Goal: Transaction & Acquisition: Purchase product/service

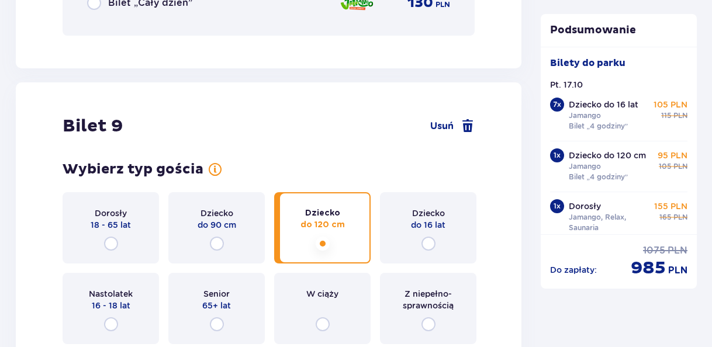
scroll to position [6952, 0]
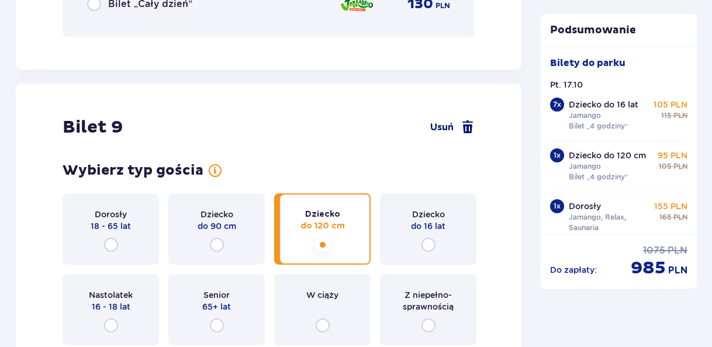
click at [466, 127] on span at bounding box center [468, 127] width 14 height 14
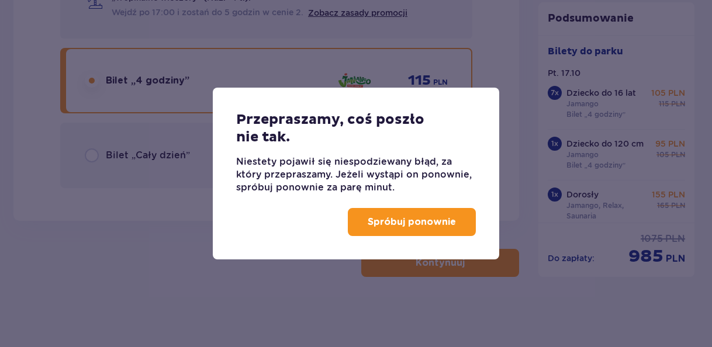
scroll to position [6800, 0]
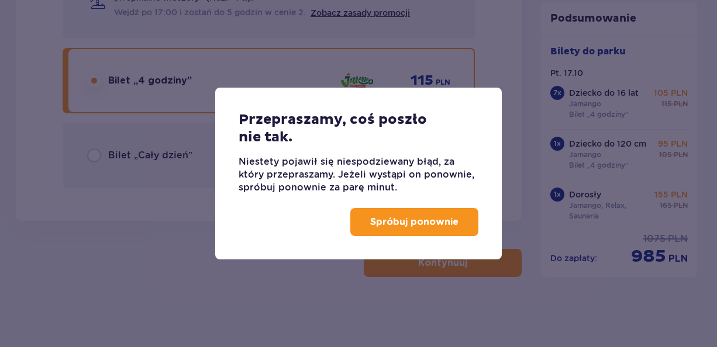
click at [443, 227] on p "Spróbuj ponownie" at bounding box center [414, 222] width 88 height 13
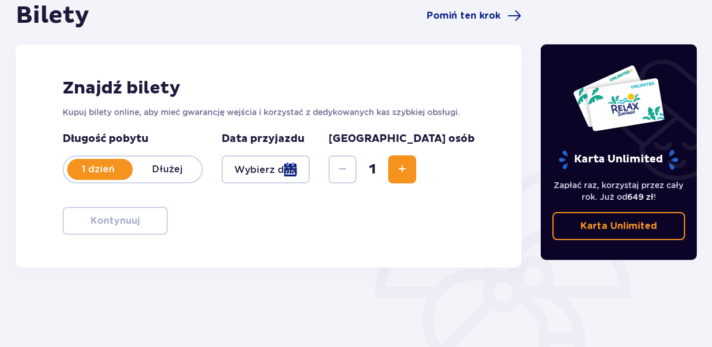
scroll to position [175, 0]
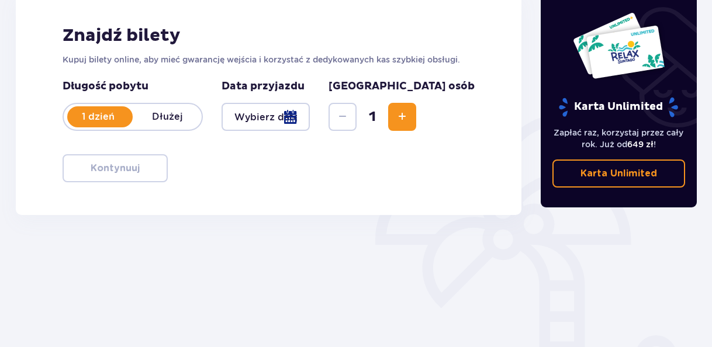
click at [409, 120] on span "Zwiększ" at bounding box center [402, 117] width 14 height 14
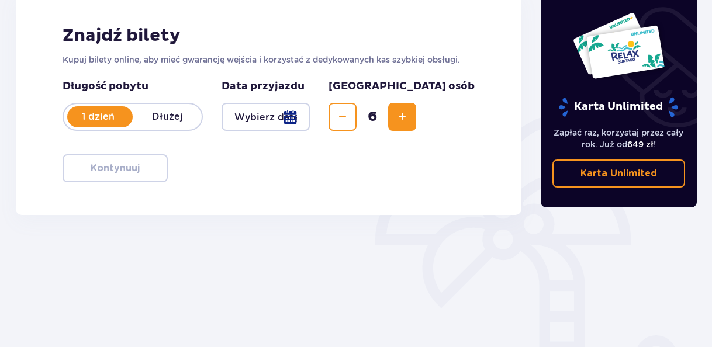
click at [409, 120] on span "Zwiększ" at bounding box center [402, 117] width 14 height 14
click at [310, 118] on div at bounding box center [266, 117] width 88 height 28
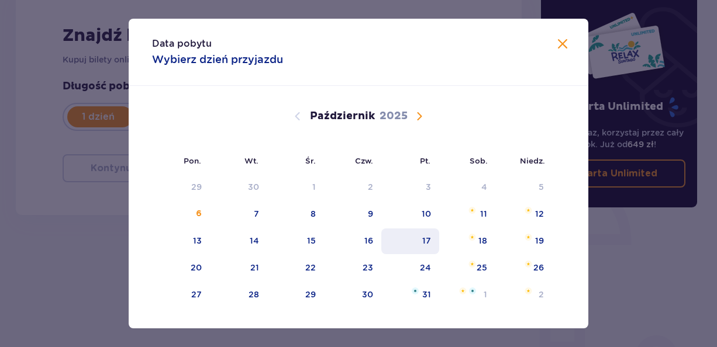
click at [423, 239] on div "17" at bounding box center [426, 241] width 9 height 12
type input "[DATE]"
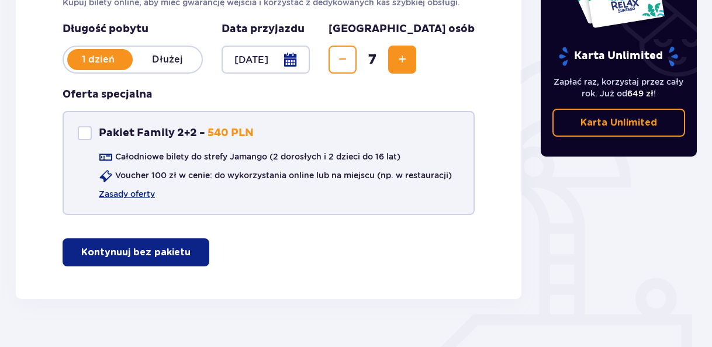
scroll to position [234, 0]
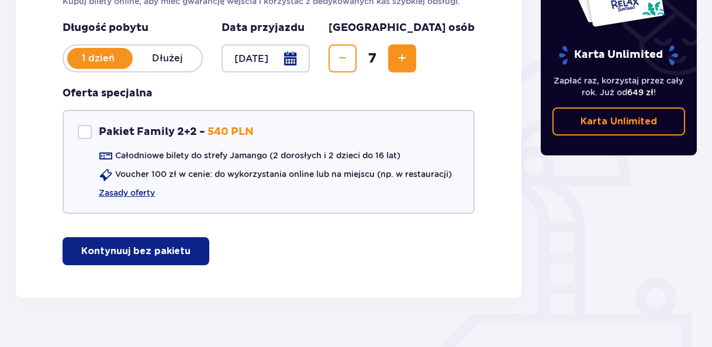
click at [153, 251] on p "Kontynuuj bez pakietu" at bounding box center [135, 251] width 109 height 13
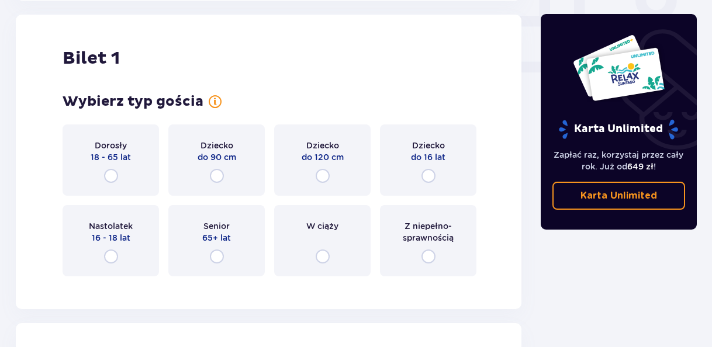
scroll to position [532, 0]
click at [415, 170] on div "Dziecko do 16 lat" at bounding box center [428, 159] width 96 height 71
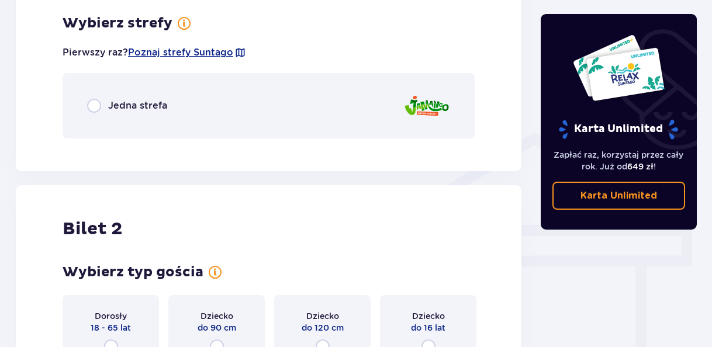
scroll to position [818, 0]
click at [199, 107] on div "Jedna strefa" at bounding box center [269, 105] width 412 height 65
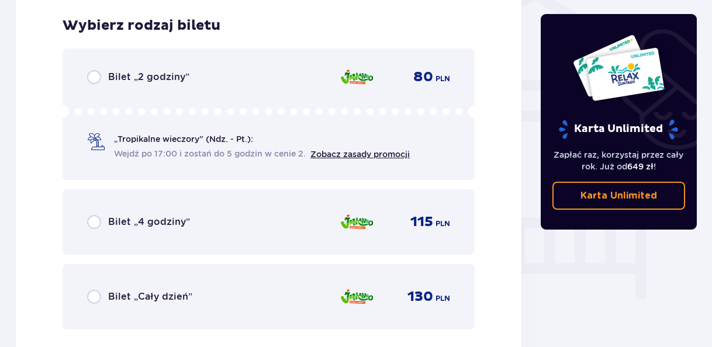
scroll to position [965, 0]
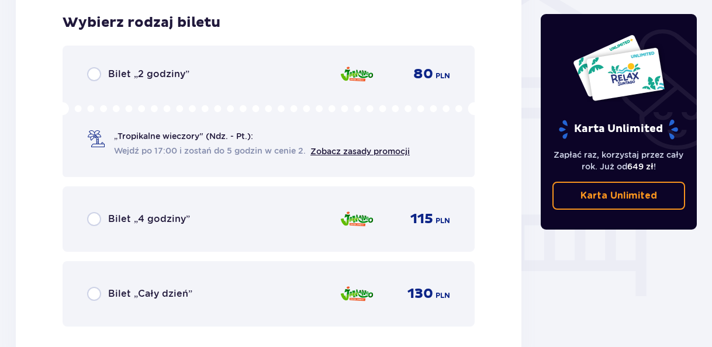
click at [224, 227] on div "Bilet „4 godziny” 115 PLN" at bounding box center [268, 219] width 363 height 25
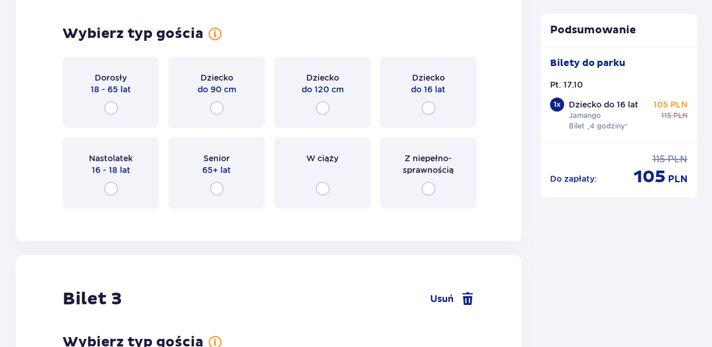
scroll to position [1333, 0]
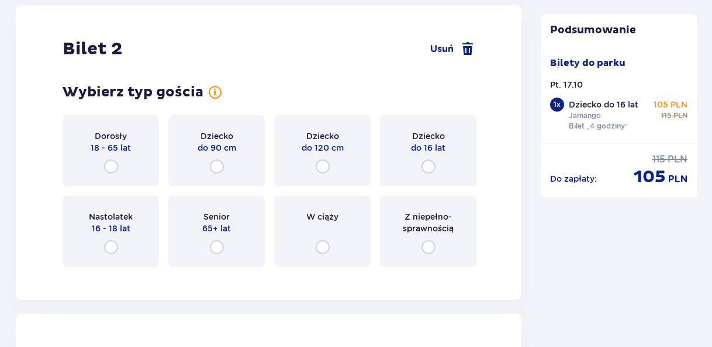
click at [411, 160] on div "Dziecko do 16 lat" at bounding box center [428, 150] width 96 height 71
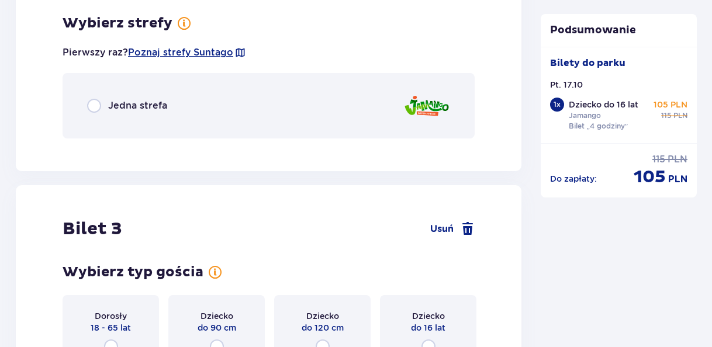
scroll to position [1610, 0]
click at [280, 119] on div "Jedna strefa" at bounding box center [269, 105] width 412 height 65
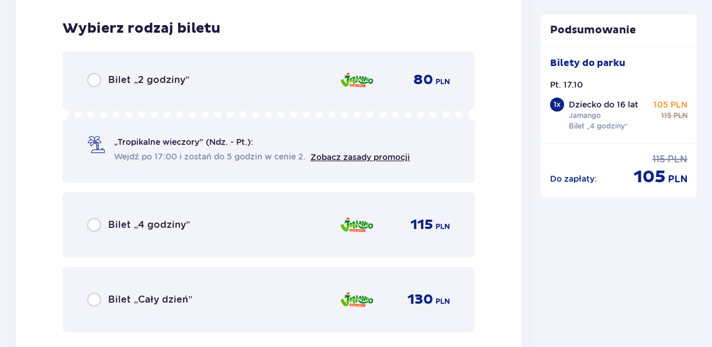
scroll to position [1757, 0]
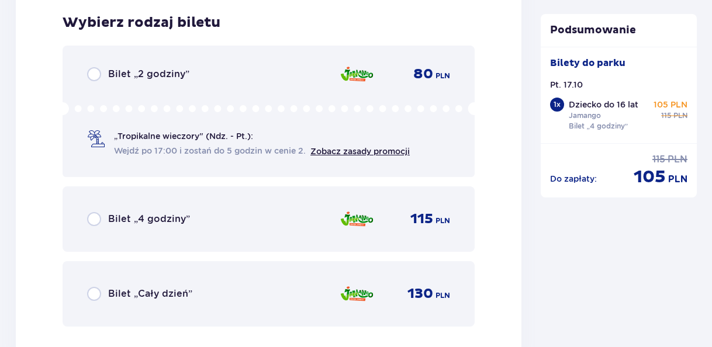
click at [308, 220] on div "Bilet „4 godziny” 115 PLN" at bounding box center [268, 219] width 363 height 25
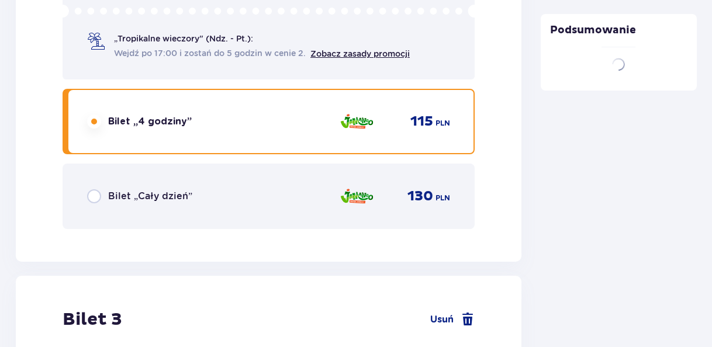
scroll to position [2088, 0]
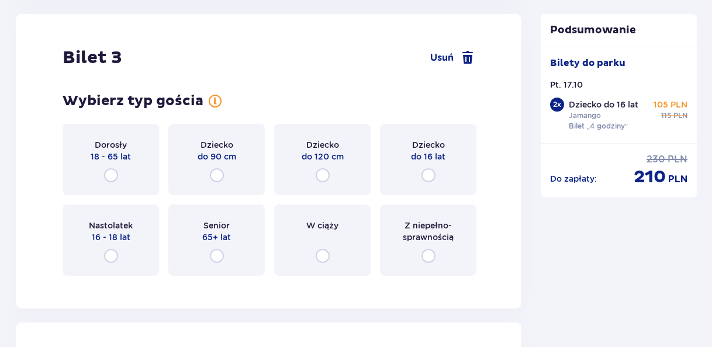
click at [413, 175] on div "Dziecko do 16 lat" at bounding box center [428, 159] width 96 height 71
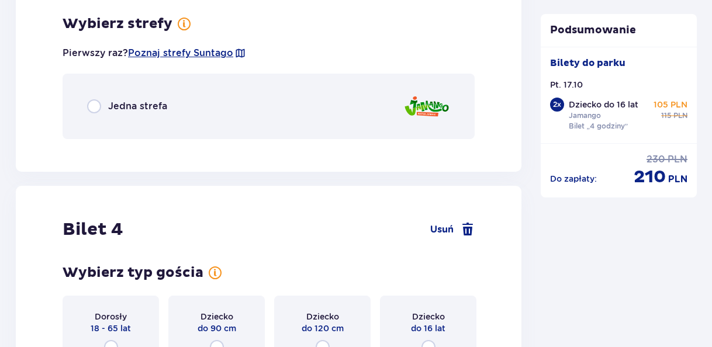
scroll to position [2402, 0]
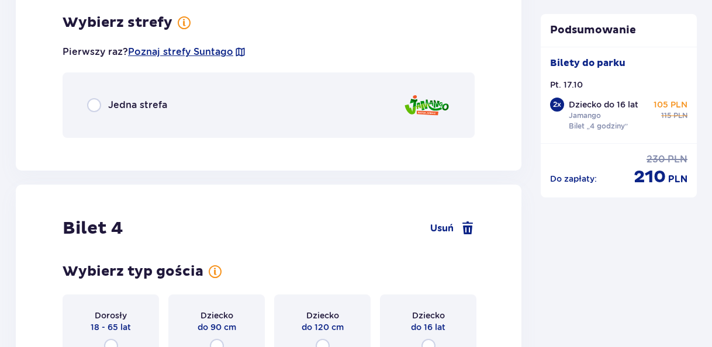
click at [426, 115] on img at bounding box center [427, 105] width 47 height 33
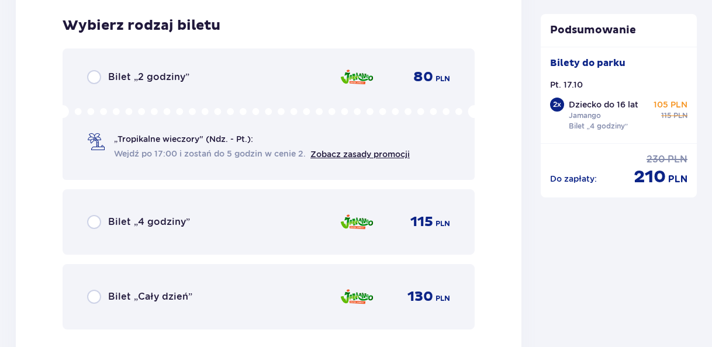
scroll to position [2550, 0]
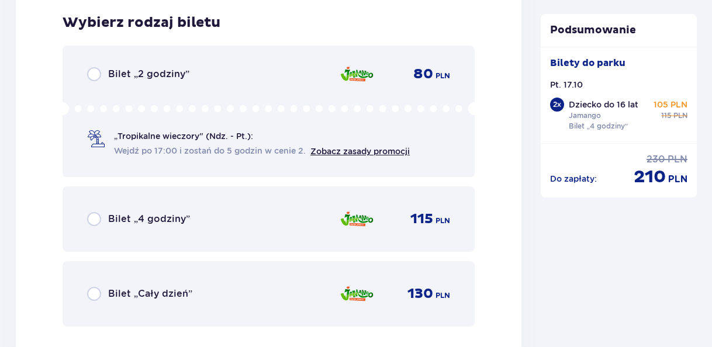
click at [411, 205] on div "Bilet „4 godziny” 115 PLN" at bounding box center [269, 219] width 412 height 65
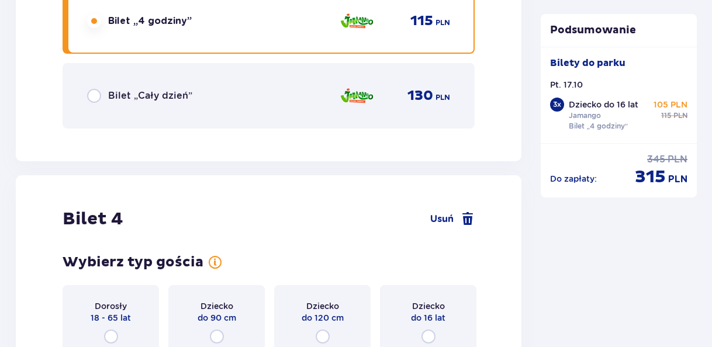
scroll to position [2909, 0]
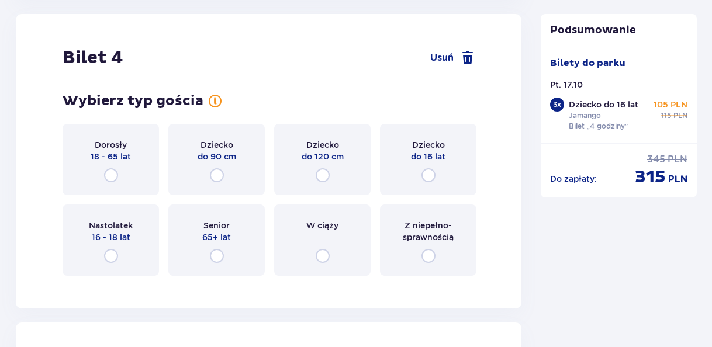
click at [418, 178] on div "Dziecko do 16 lat" at bounding box center [428, 159] width 96 height 71
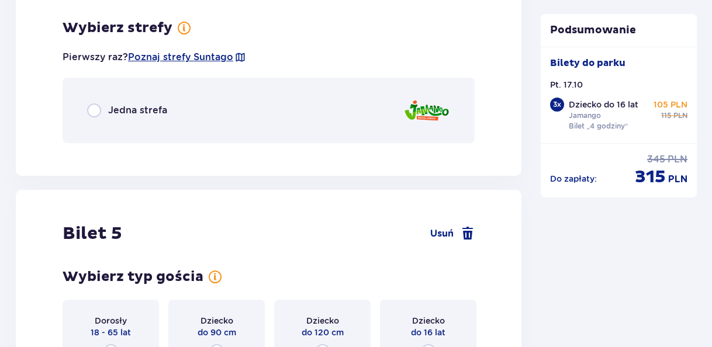
scroll to position [3195, 0]
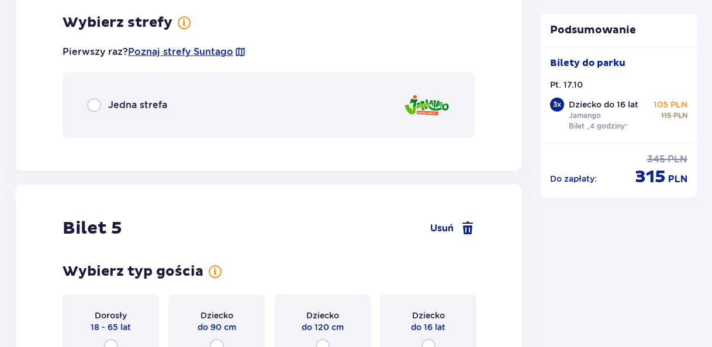
click at [404, 114] on img at bounding box center [427, 105] width 47 height 33
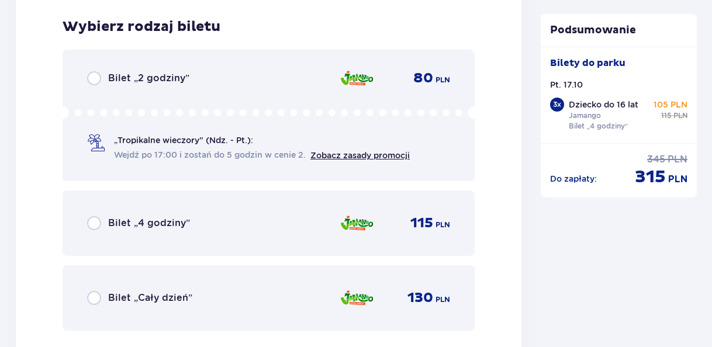
scroll to position [3342, 0]
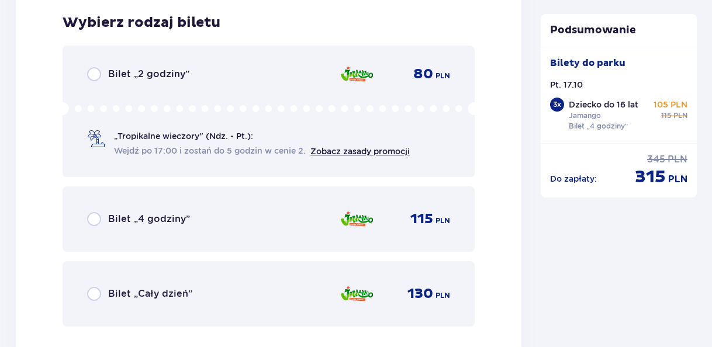
click at [398, 202] on div "Bilet „4 godziny” 115 PLN" at bounding box center [269, 219] width 412 height 65
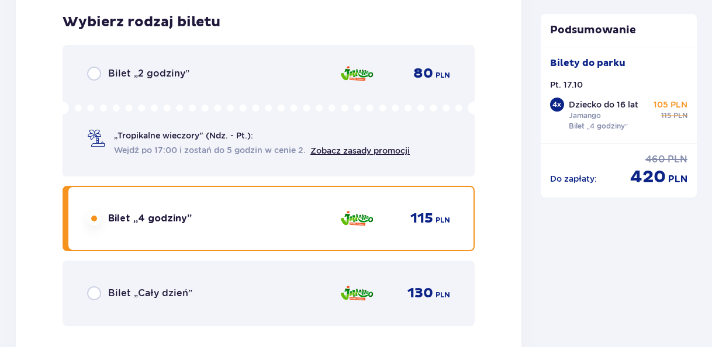
scroll to position [3702, 0]
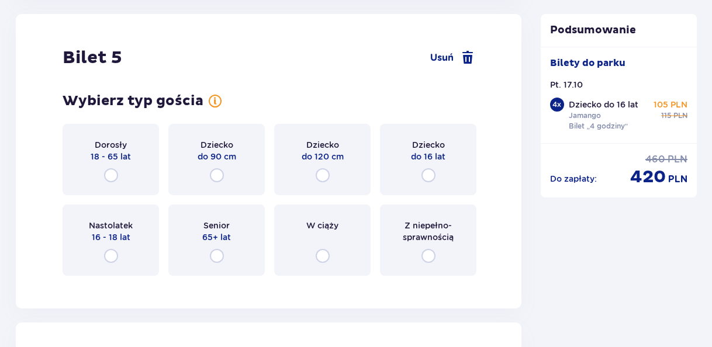
click at [402, 180] on div "Dziecko do 16 lat" at bounding box center [428, 159] width 96 height 71
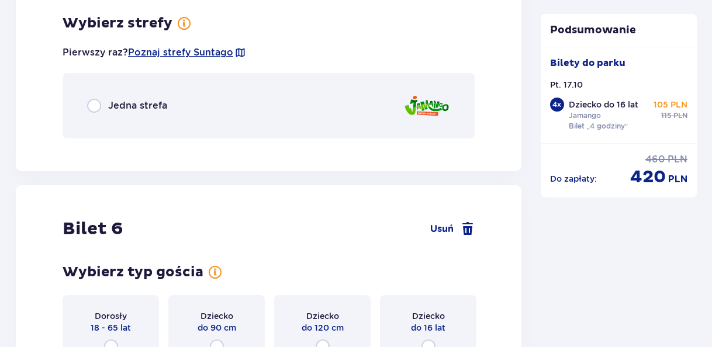
scroll to position [3987, 0]
click at [375, 129] on div "Jedna strefa" at bounding box center [269, 105] width 412 height 65
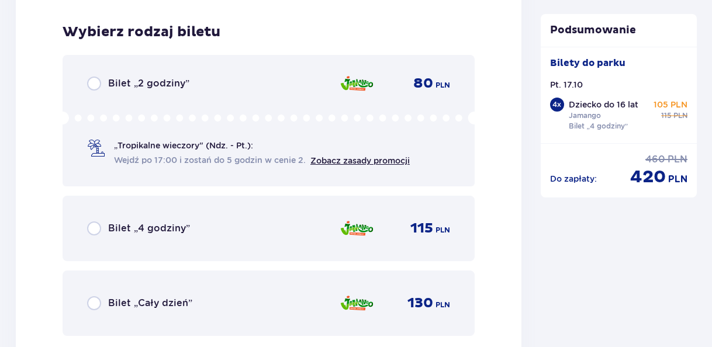
scroll to position [4135, 0]
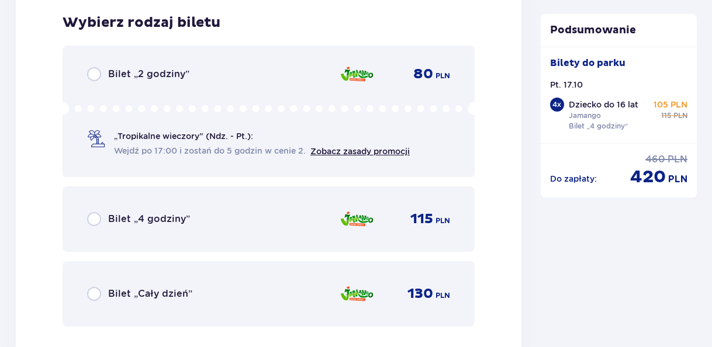
click at [413, 217] on span "115" at bounding box center [422, 220] width 23 height 18
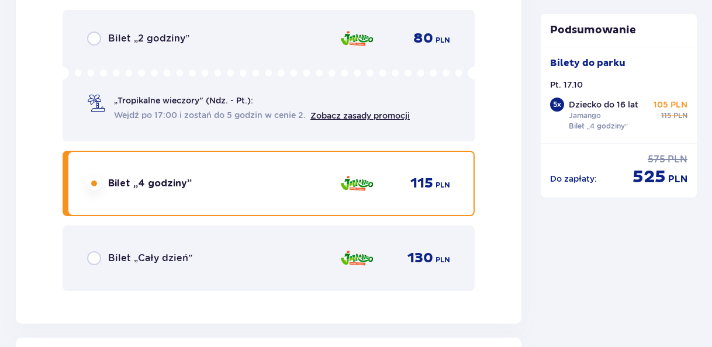
scroll to position [4494, 0]
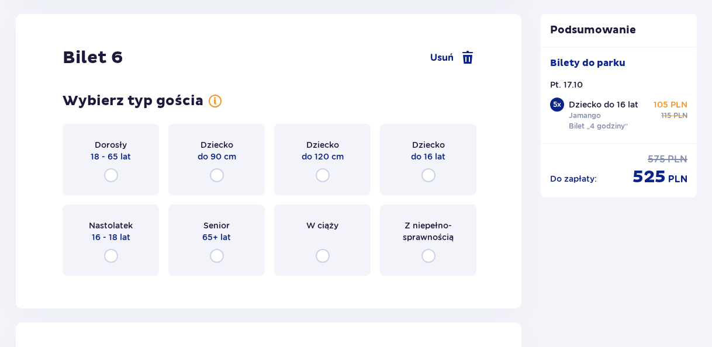
click at [399, 161] on div "Dziecko do 16 lat" at bounding box center [428, 159] width 96 height 71
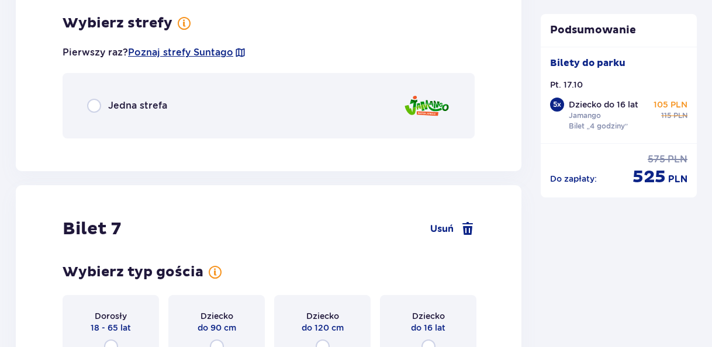
scroll to position [4780, 0]
click at [376, 111] on div "Jedna strefa" at bounding box center [269, 105] width 412 height 65
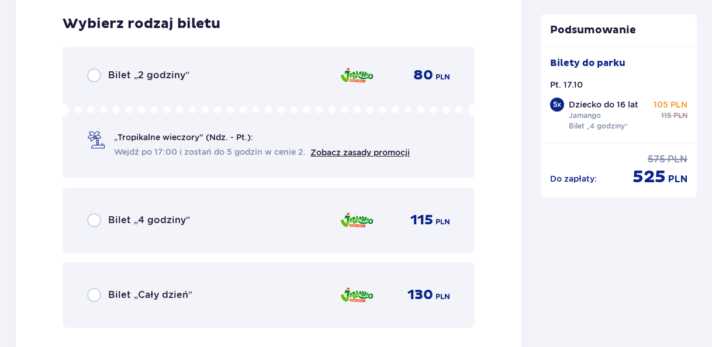
scroll to position [4927, 0]
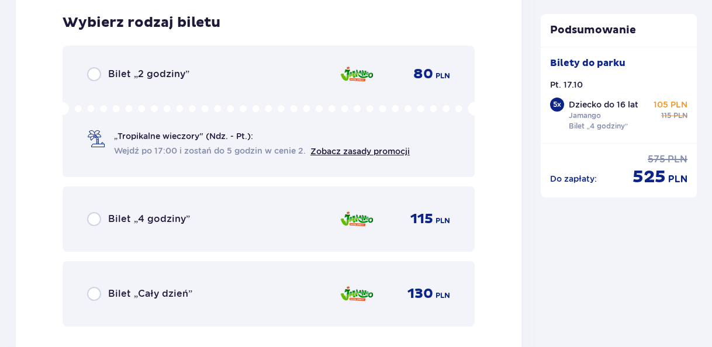
click at [356, 216] on img at bounding box center [357, 219] width 35 height 25
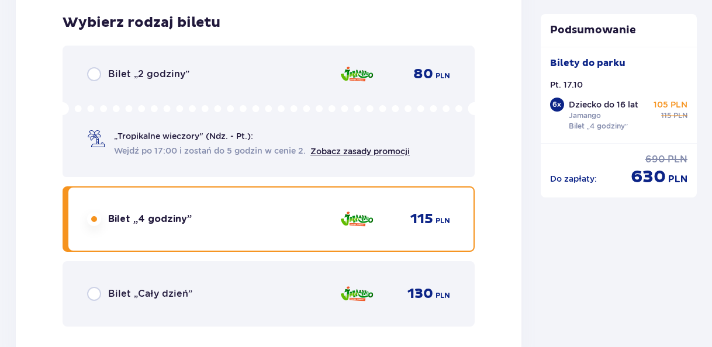
scroll to position [5287, 0]
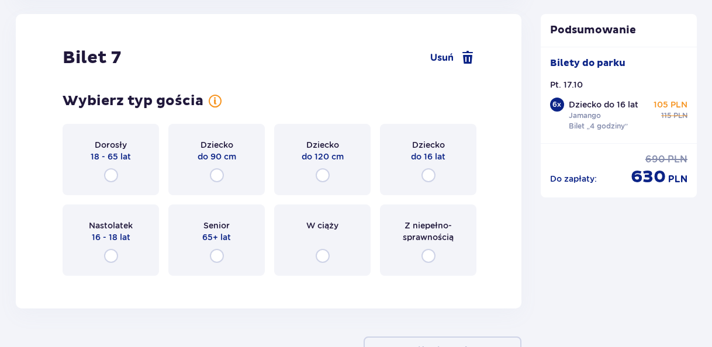
click at [401, 182] on div "Dziecko do 16 lat" at bounding box center [428, 159] width 96 height 71
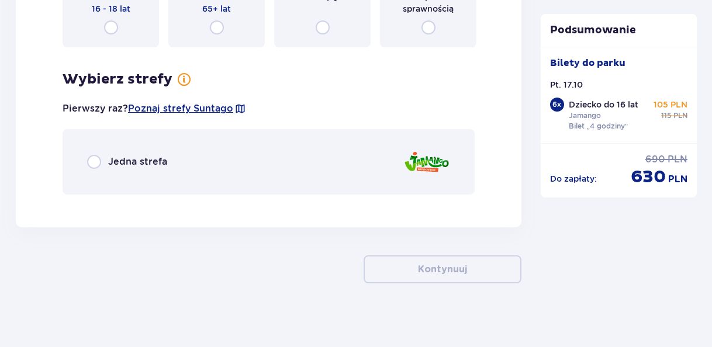
scroll to position [5522, 0]
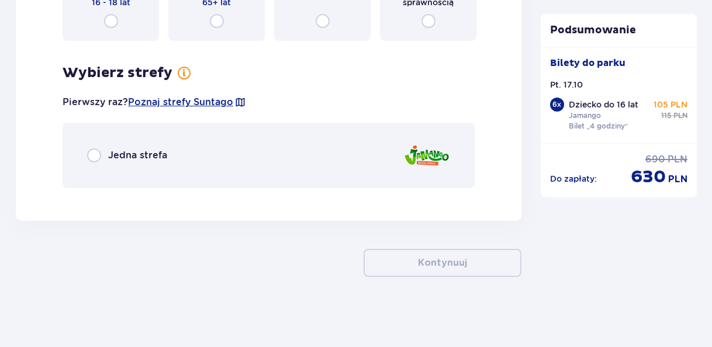
click at [384, 161] on div "Jedna strefa" at bounding box center [269, 155] width 412 height 65
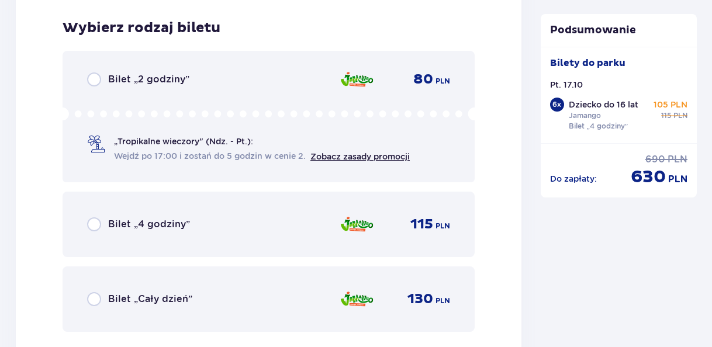
scroll to position [5719, 0]
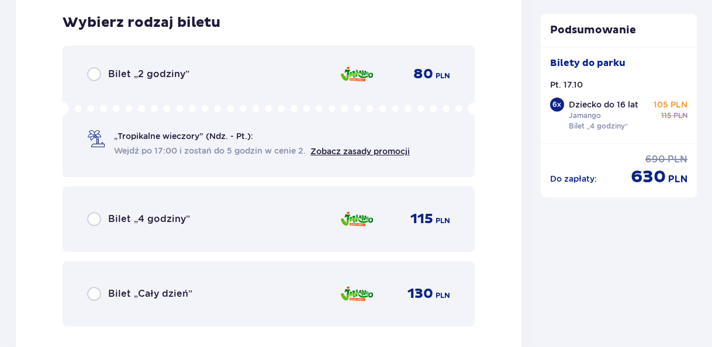
click at [345, 218] on img at bounding box center [357, 219] width 35 height 25
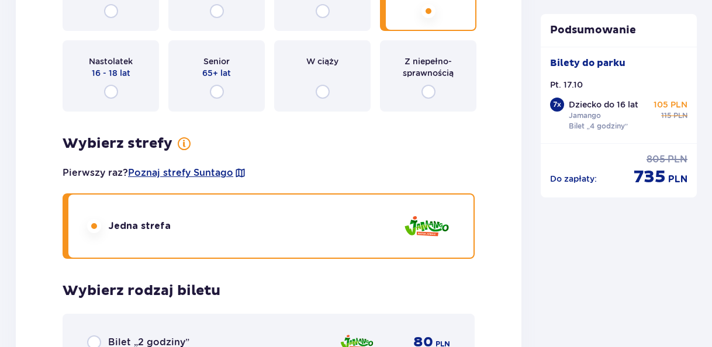
scroll to position [5393, 0]
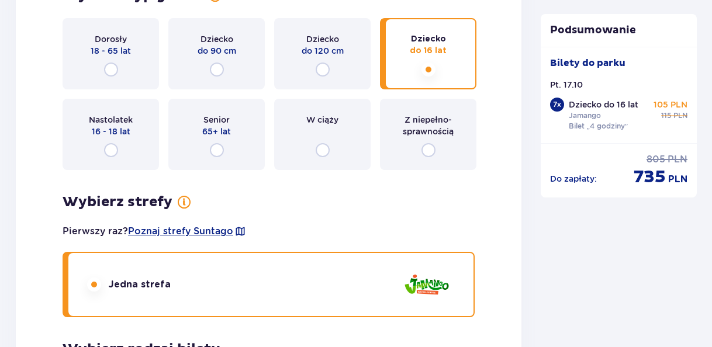
click at [127, 70] on div "Dorosły 18 - 65 lat" at bounding box center [111, 53] width 96 height 71
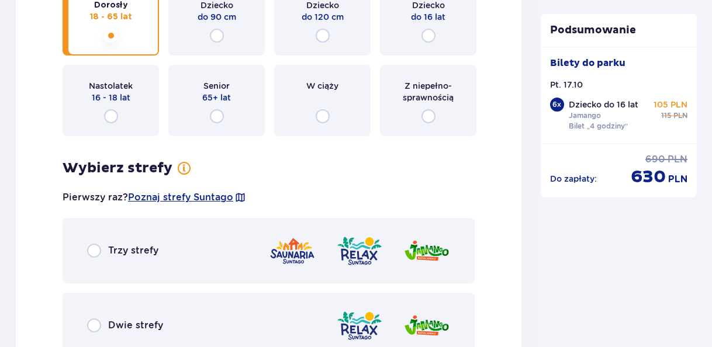
scroll to position [5672, 0]
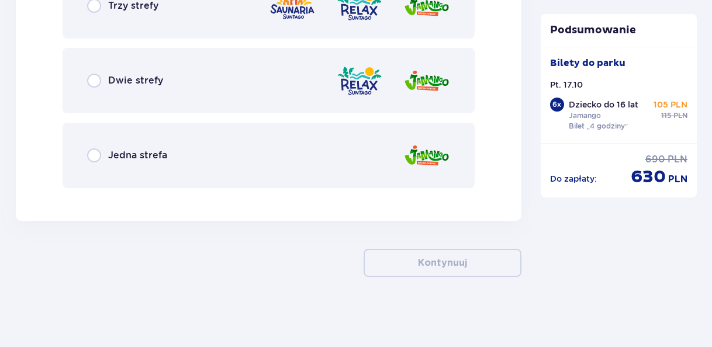
click at [234, 166] on div "Jedna strefa" at bounding box center [269, 155] width 412 height 65
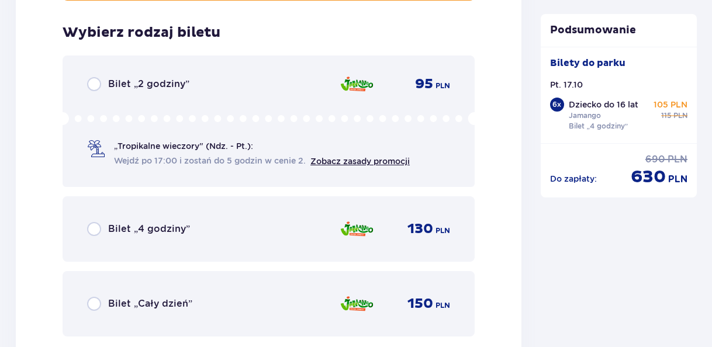
scroll to position [5869, 0]
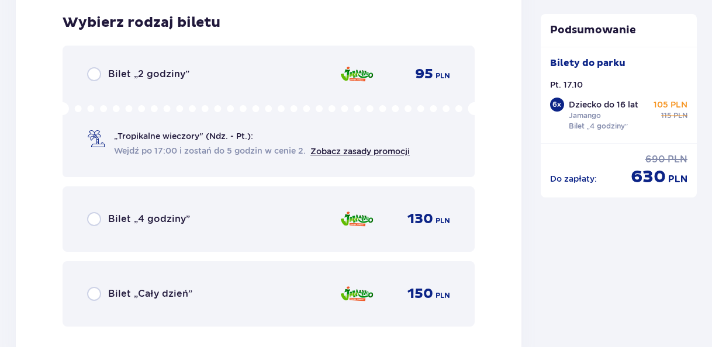
click at [202, 237] on div "Bilet „4 godziny” 130 PLN" at bounding box center [269, 219] width 412 height 65
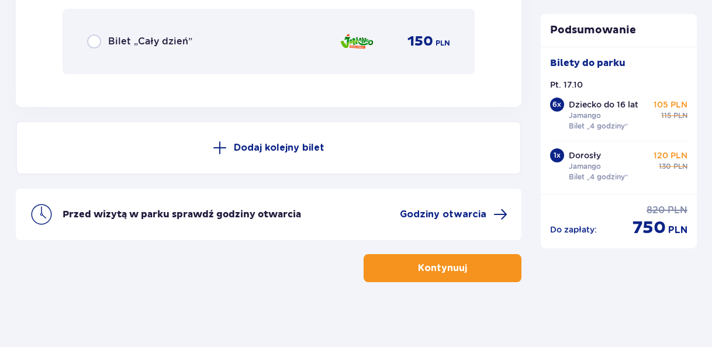
scroll to position [6127, 0]
